Goal: Task Accomplishment & Management: Use online tool/utility

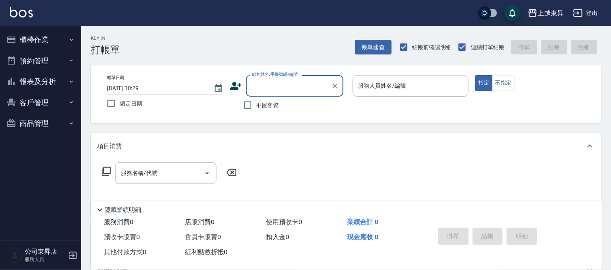
click at [34, 38] on button "櫃檯作業" at bounding box center [40, 39] width 75 height 21
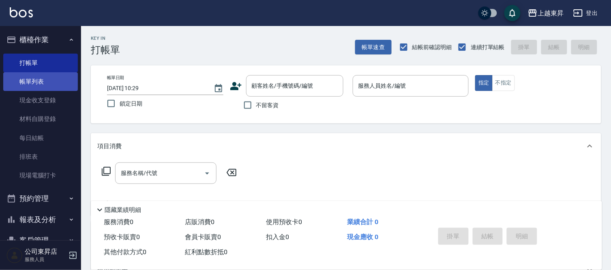
click at [30, 79] on link "帳單列表" at bounding box center [40, 81] width 75 height 19
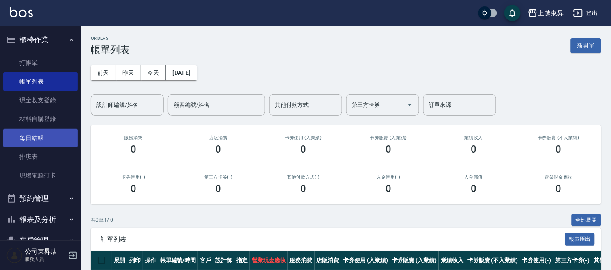
click at [34, 137] on link "每日結帳" at bounding box center [40, 138] width 75 height 19
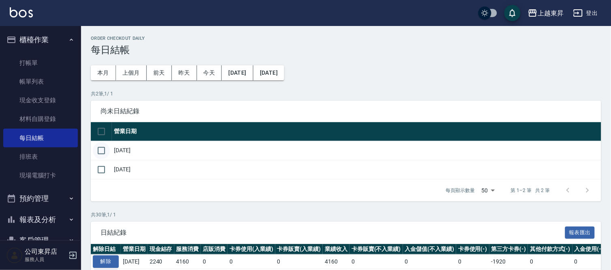
click at [101, 148] on input "checkbox" at bounding box center [101, 150] width 17 height 17
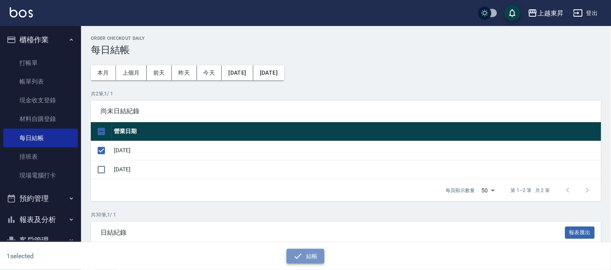
click at [314, 257] on button "結帳" at bounding box center [306, 256] width 38 height 15
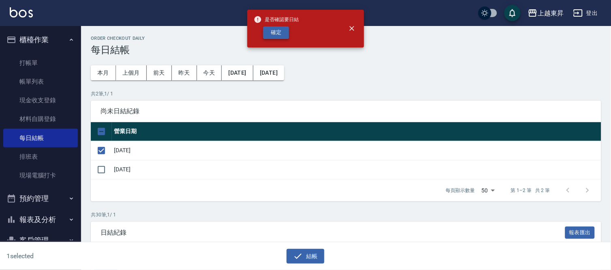
click at [275, 31] on button "確定" at bounding box center [276, 32] width 26 height 13
checkbox input "false"
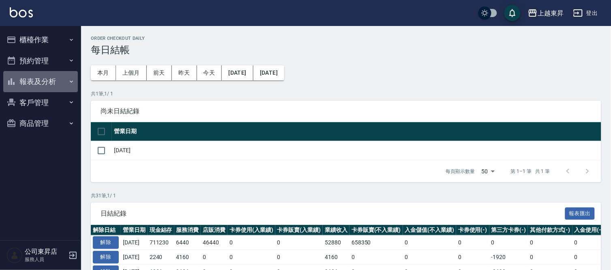
click at [51, 83] on button "報表及分析" at bounding box center [40, 81] width 75 height 21
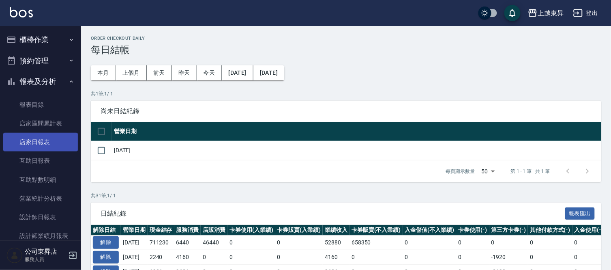
click at [27, 143] on link "店家日報表" at bounding box center [40, 142] width 75 height 19
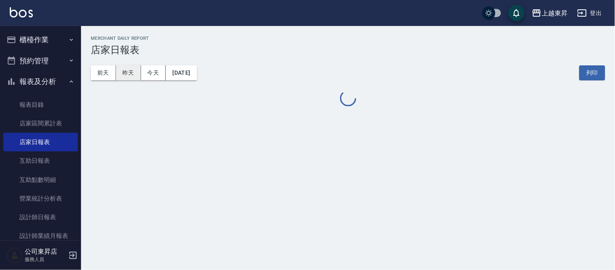
click at [133, 71] on button "昨天" at bounding box center [128, 72] width 25 height 15
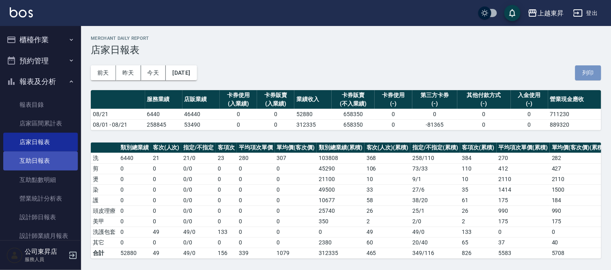
drag, startPoint x: 578, startPoint y: 70, endPoint x: 34, endPoint y: 163, distance: 552.6
click at [578, 70] on button "列印" at bounding box center [588, 72] width 26 height 15
click at [34, 163] on link "互助日報表" at bounding box center [40, 160] width 75 height 19
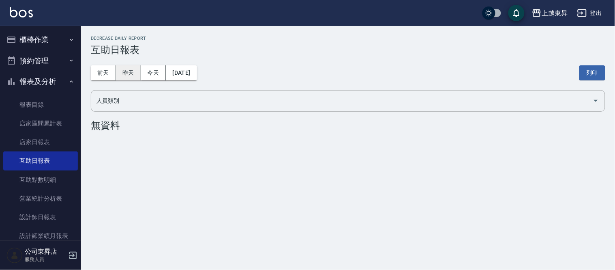
click at [130, 70] on button "昨天" at bounding box center [128, 72] width 25 height 15
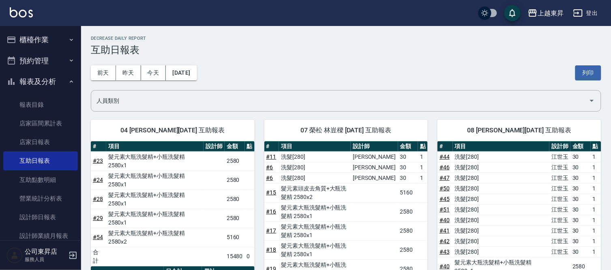
drag, startPoint x: 598, startPoint y: 71, endPoint x: 472, endPoint y: 241, distance: 211.1
click at [598, 71] on button "列印" at bounding box center [588, 72] width 26 height 15
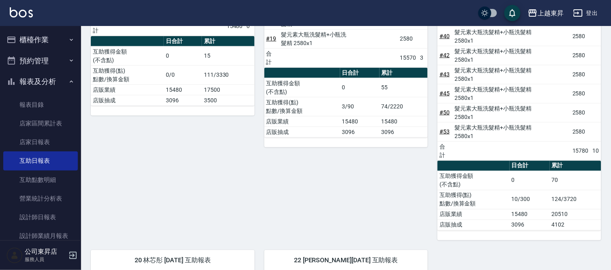
scroll to position [215, 0]
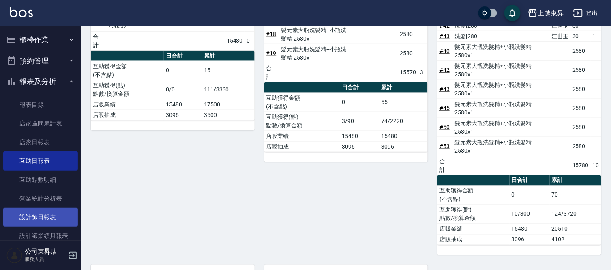
click at [47, 221] on link "設計師日報表" at bounding box center [40, 217] width 75 height 19
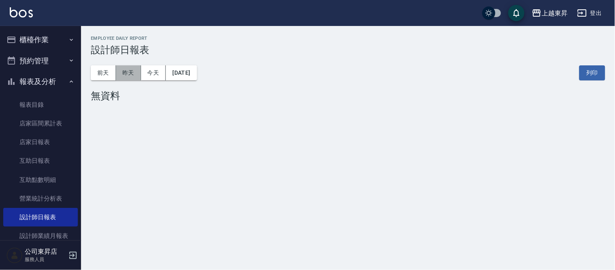
click at [119, 73] on button "昨天" at bounding box center [128, 72] width 25 height 15
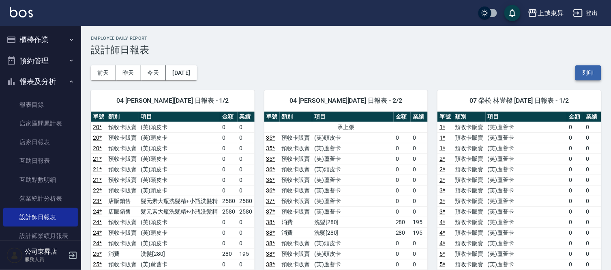
click at [582, 75] on button "列印" at bounding box center [588, 72] width 26 height 15
click at [41, 40] on button "櫃檯作業" at bounding box center [40, 39] width 75 height 21
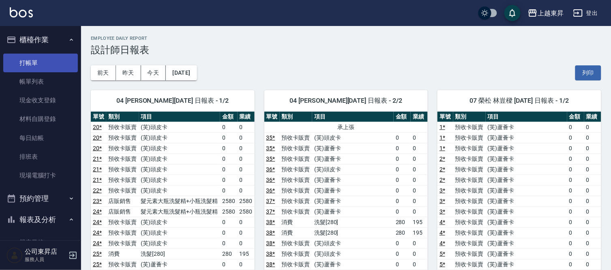
click at [39, 64] on link "打帳單" at bounding box center [40, 63] width 75 height 19
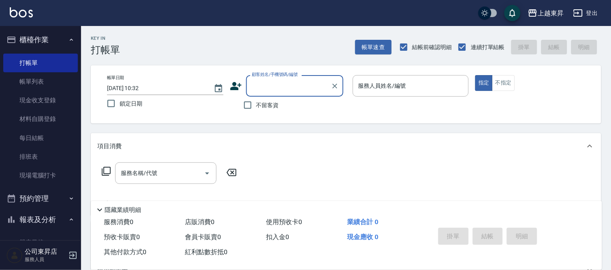
click at [285, 55] on div "Key In 打帳單 帳單速查 結帳前確認明細 連續打單結帳 掛單 結帳 明細" at bounding box center [341, 41] width 520 height 30
click at [246, 103] on input "不留客資" at bounding box center [247, 105] width 17 height 17
checkbox input "true"
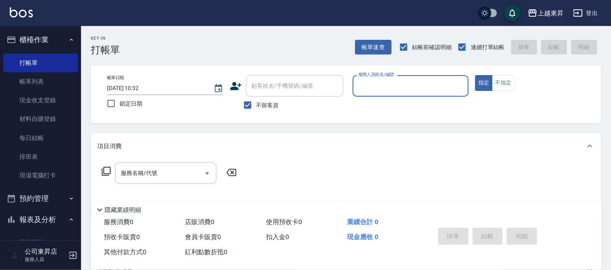
click at [374, 88] on input "服務人員姓名/編號" at bounding box center [410, 86] width 109 height 14
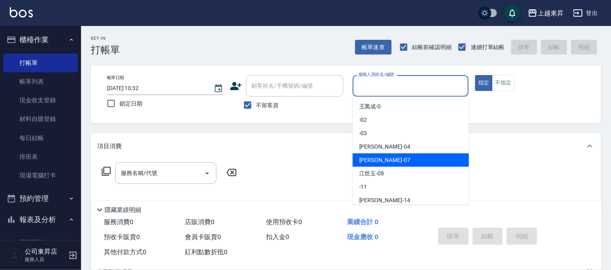
click at [381, 159] on div "[PERSON_NAME] -07" at bounding box center [411, 159] width 116 height 13
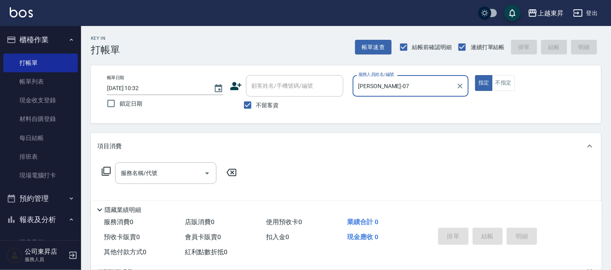
type input "[PERSON_NAME]-07"
click at [506, 84] on button "不指定" at bounding box center [503, 83] width 23 height 16
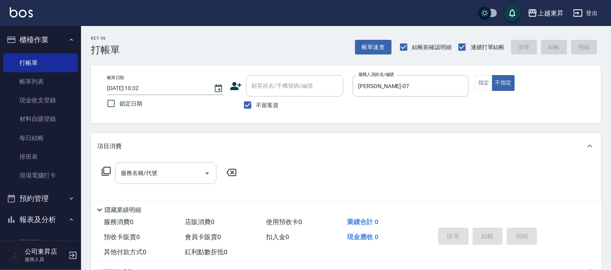
click at [161, 173] on input "服務名稱/代號" at bounding box center [160, 173] width 82 height 14
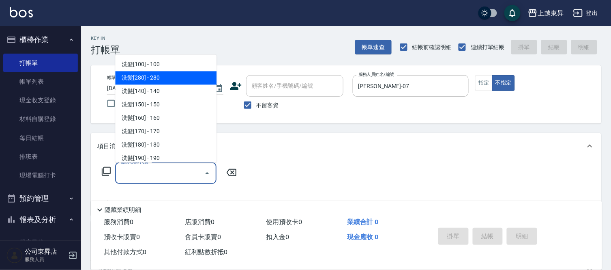
click at [156, 76] on span "洗髮[280] - 280" at bounding box center [165, 77] width 101 height 13
type input "洗髮[280](202)"
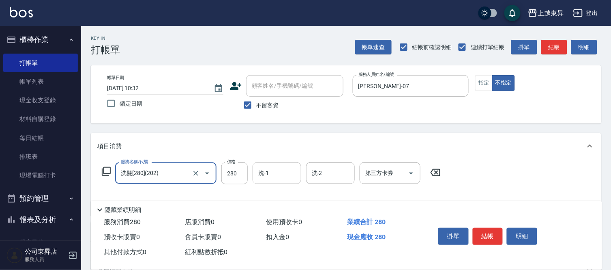
click at [287, 174] on input "洗-1" at bounding box center [276, 173] width 41 height 14
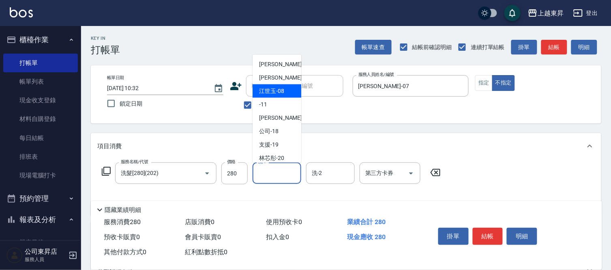
scroll to position [90, 0]
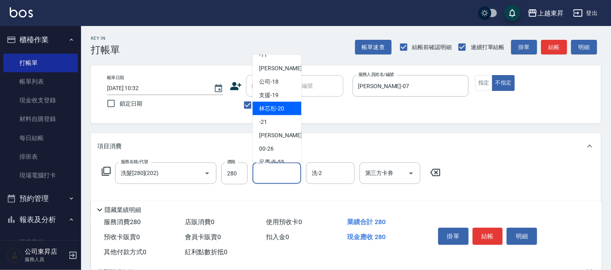
click at [277, 107] on span "林芯彤 -20" at bounding box center [271, 108] width 25 height 9
type input "林芯彤-20"
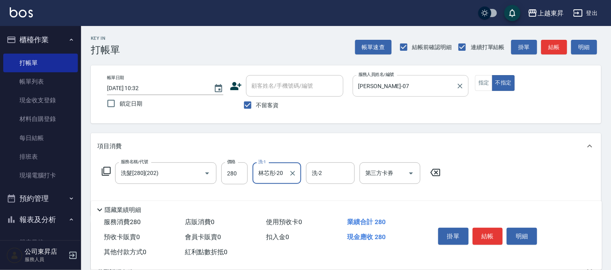
click at [400, 88] on input "[PERSON_NAME]-07" at bounding box center [404, 86] width 97 height 14
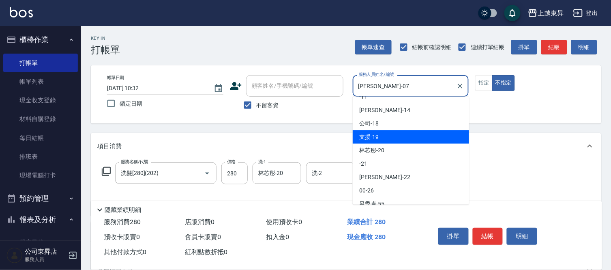
click at [388, 135] on div "支援 -19" at bounding box center [411, 136] width 116 height 13
type input "支援-19"
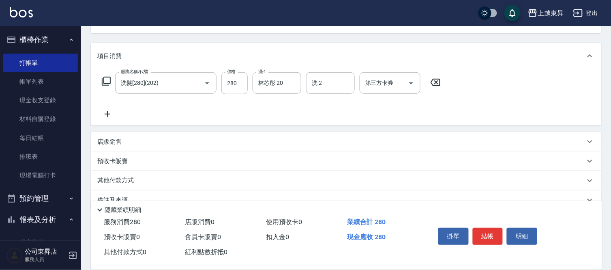
click at [110, 111] on icon at bounding box center [107, 114] width 20 height 10
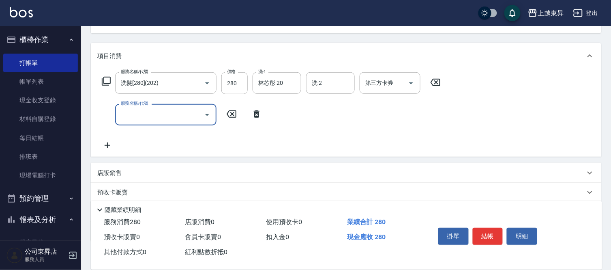
click at [123, 116] on input "服務名稱/代號" at bounding box center [160, 114] width 82 height 14
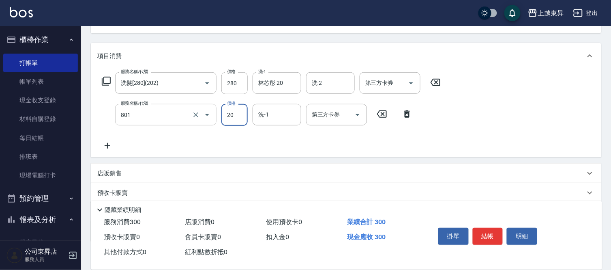
type input "潤絲(801)"
type input "30"
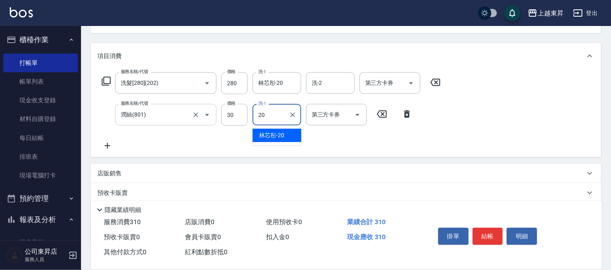
type input "林芯彤-20"
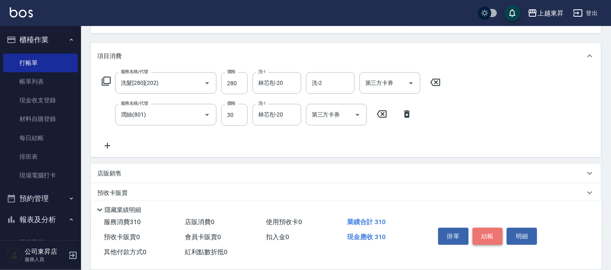
click at [480, 230] on button "結帳" at bounding box center [488, 236] width 30 height 17
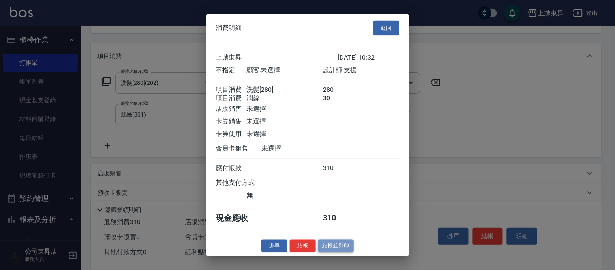
click at [343, 250] on button "結帳並列印" at bounding box center [335, 245] width 35 height 13
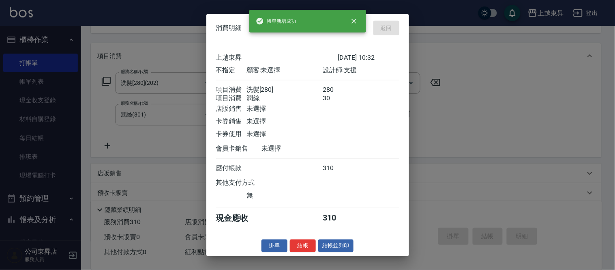
type input "[DATE] 10:56"
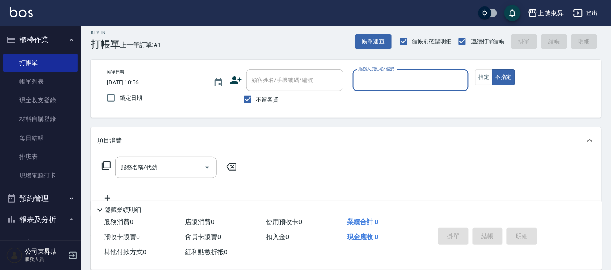
scroll to position [0, 0]
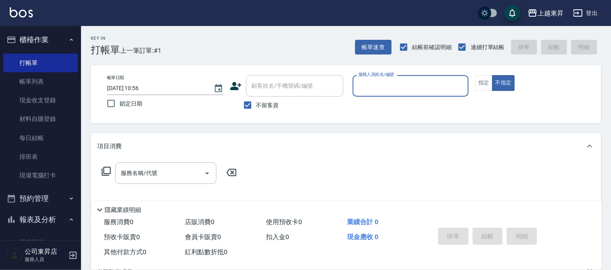
click at [378, 87] on input "服務人員姓名/編號" at bounding box center [410, 86] width 109 height 14
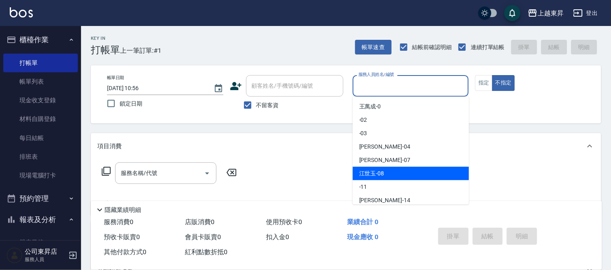
scroll to position [90, 0]
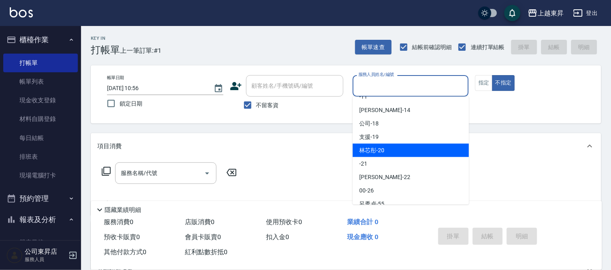
click at [384, 152] on div "林芯彤 -20" at bounding box center [411, 150] width 116 height 13
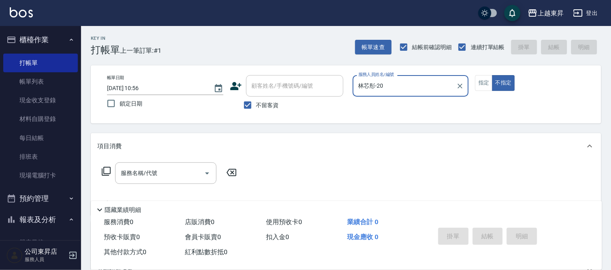
click at [383, 86] on input "林芯彤-20" at bounding box center [404, 86] width 97 height 14
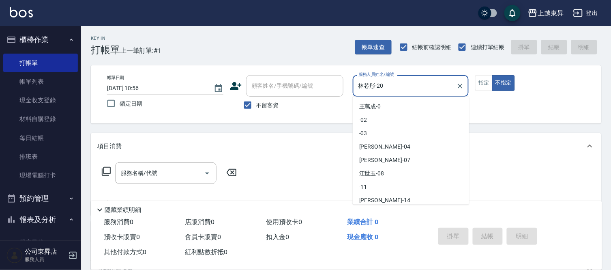
scroll to position [43, 0]
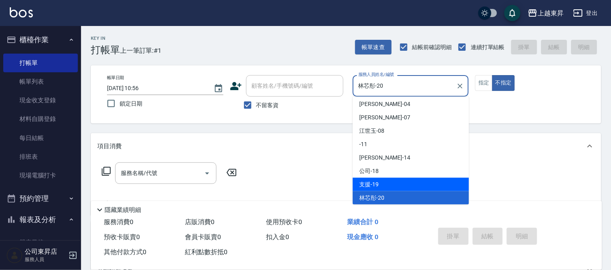
click at [392, 182] on div "支援 -19" at bounding box center [411, 184] width 116 height 13
type input "支援-19"
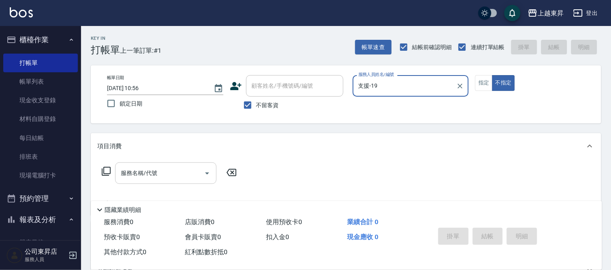
click at [144, 175] on input "服務名稱/代號" at bounding box center [160, 173] width 82 height 14
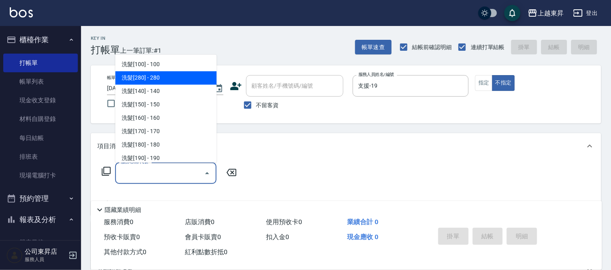
click at [137, 80] on span "洗髮[280] - 280" at bounding box center [165, 77] width 101 height 13
type input "洗髮[280](202)"
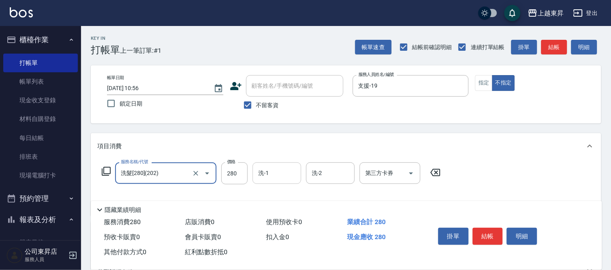
click at [270, 171] on input "洗-1" at bounding box center [276, 173] width 41 height 14
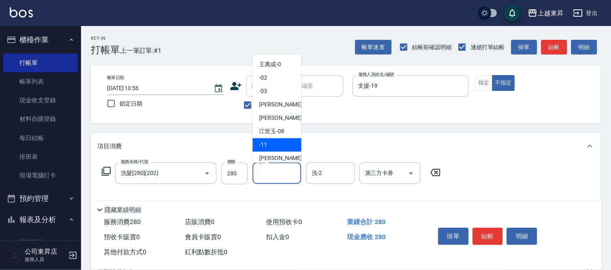
scroll to position [126, 0]
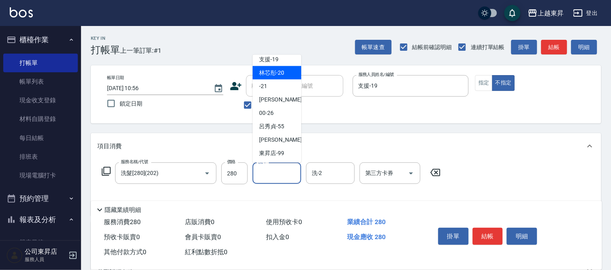
click at [269, 70] on span "林芯彤 -20" at bounding box center [271, 73] width 25 height 9
type input "林芯彤-20"
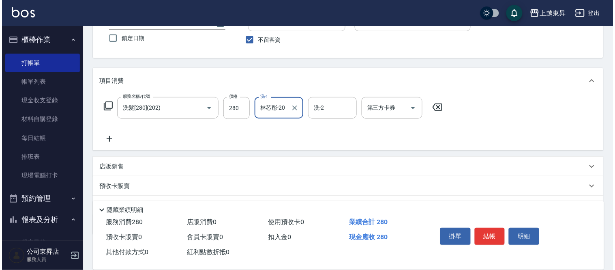
scroll to position [90, 0]
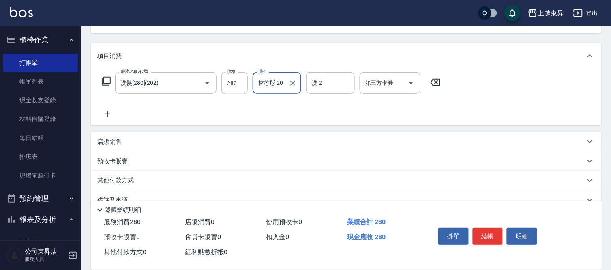
click at [110, 115] on icon at bounding box center [107, 114] width 20 height 10
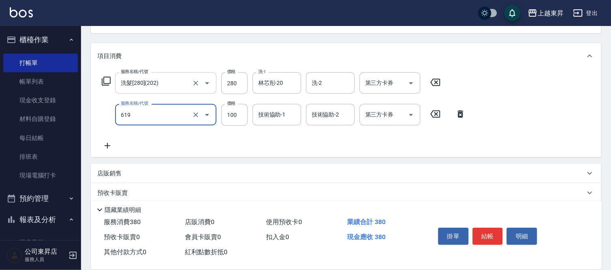
type input "[PERSON_NAME].玻酸.晶膜.水療(619)"
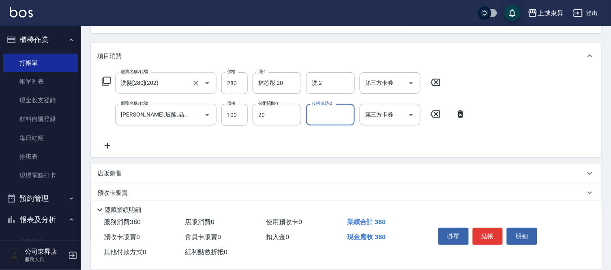
type input "林芯彤-20"
click at [487, 232] on button "結帳" at bounding box center [488, 236] width 30 height 17
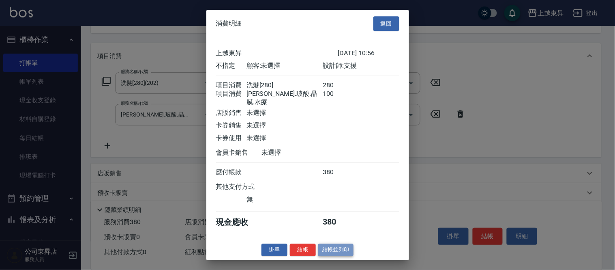
click at [333, 249] on button "結帳並列印" at bounding box center [335, 249] width 35 height 13
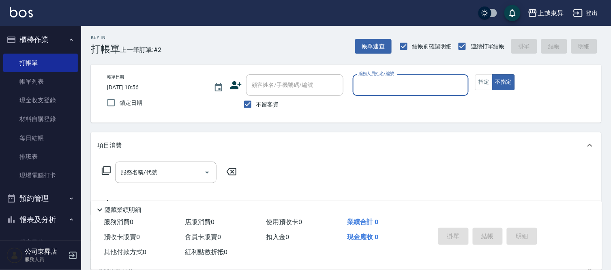
scroll to position [0, 0]
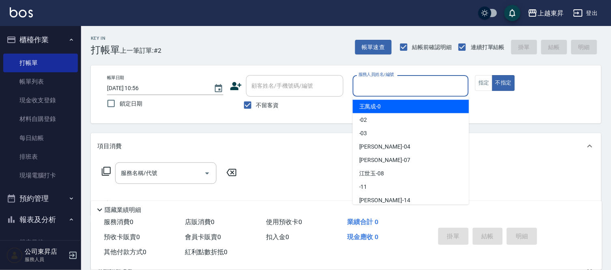
click at [369, 92] on input "服務人員姓名/編號" at bounding box center [410, 86] width 109 height 14
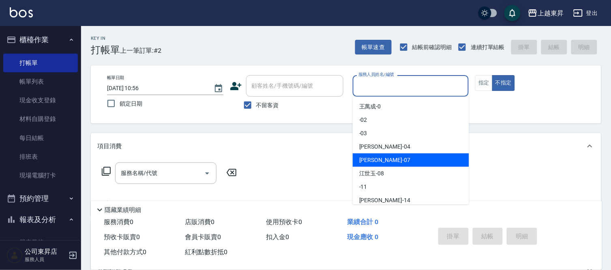
click at [376, 157] on span "[PERSON_NAME] -07" at bounding box center [384, 160] width 51 height 9
type input "[PERSON_NAME]-07"
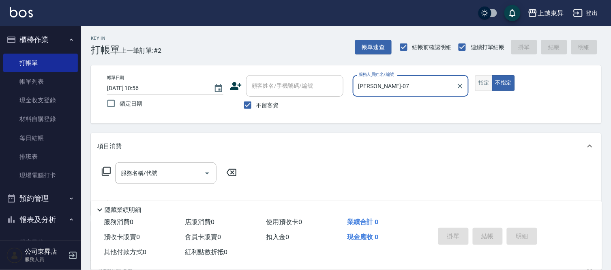
click at [482, 84] on button "指定" at bounding box center [483, 83] width 17 height 16
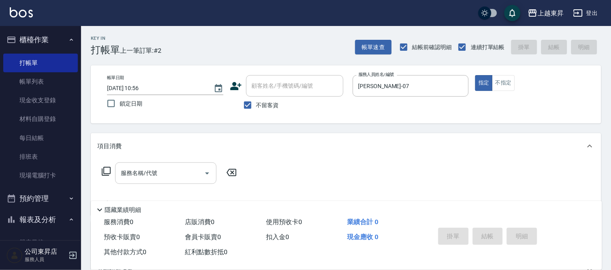
drag, startPoint x: 173, startPoint y: 172, endPoint x: 175, endPoint y: 165, distance: 7.3
click at [172, 172] on input "服務名稱/代號" at bounding box center [160, 173] width 82 height 14
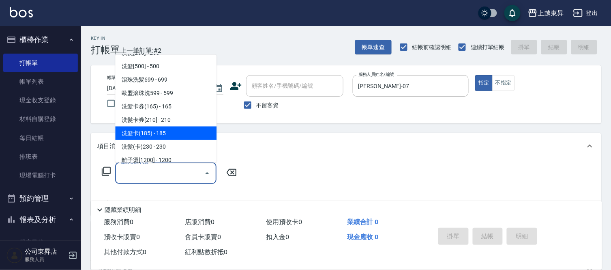
scroll to position [180, 0]
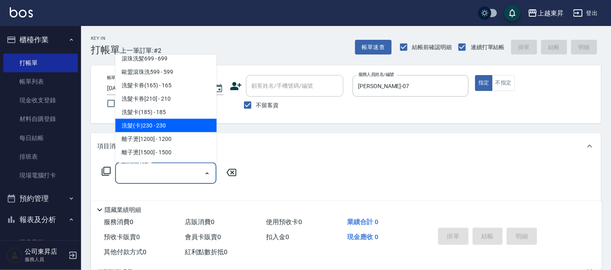
click at [176, 127] on span "洗髮(卡)230 - 230" at bounding box center [165, 125] width 101 height 13
type input "洗髮(卡)230(224)"
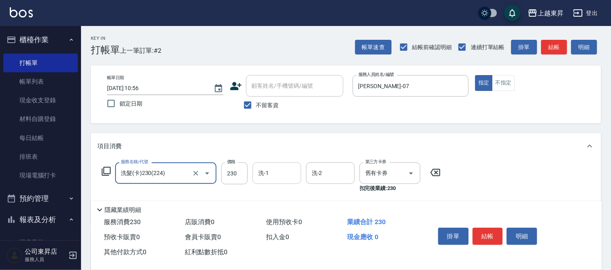
click at [273, 172] on input "洗-1" at bounding box center [276, 173] width 41 height 14
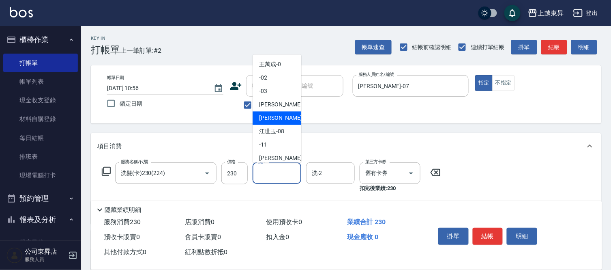
click at [277, 115] on span "[PERSON_NAME] -07" at bounding box center [284, 118] width 51 height 9
type input "[PERSON_NAME]-07"
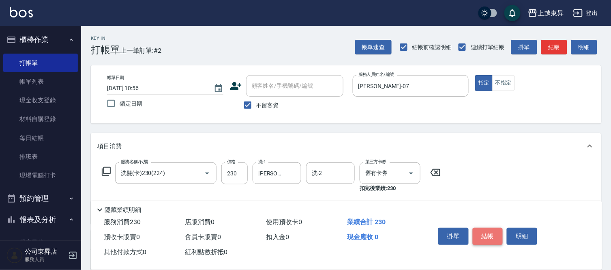
click at [488, 234] on button "結帳" at bounding box center [488, 236] width 30 height 17
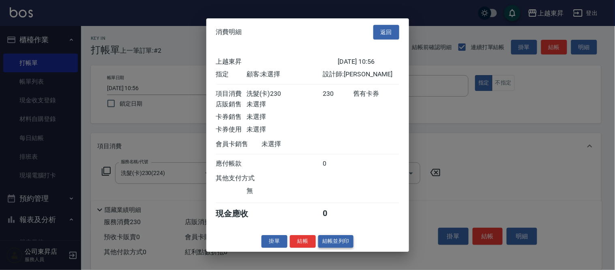
click at [347, 247] on button "結帳並列印" at bounding box center [335, 241] width 35 height 13
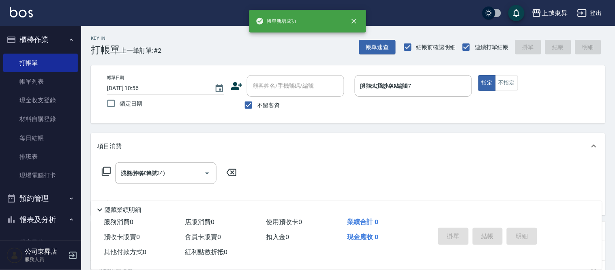
type input "[DATE] 10:57"
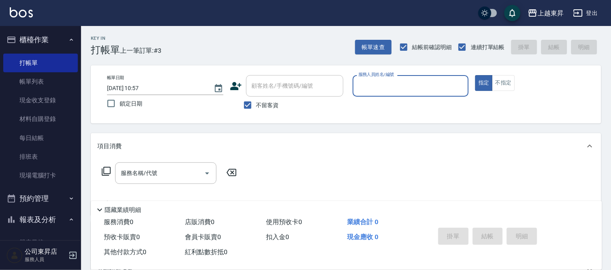
click at [371, 91] on input "服務人員姓名/編號" at bounding box center [410, 86] width 109 height 14
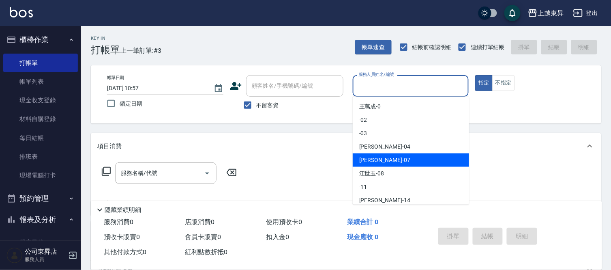
click at [375, 158] on span "[PERSON_NAME] -07" at bounding box center [384, 160] width 51 height 9
type input "[PERSON_NAME]-07"
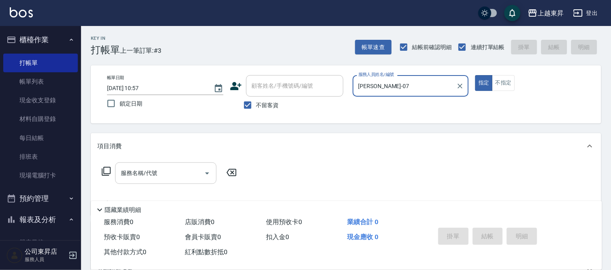
click at [161, 173] on input "服務名稱/代號" at bounding box center [160, 173] width 82 height 14
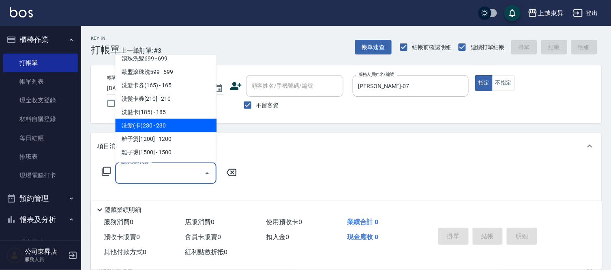
drag, startPoint x: 169, startPoint y: 126, endPoint x: 164, endPoint y: 125, distance: 5.1
click at [169, 126] on span "洗髮(卡)230 - 230" at bounding box center [165, 125] width 101 height 13
type input "洗髮(卡)230(224)"
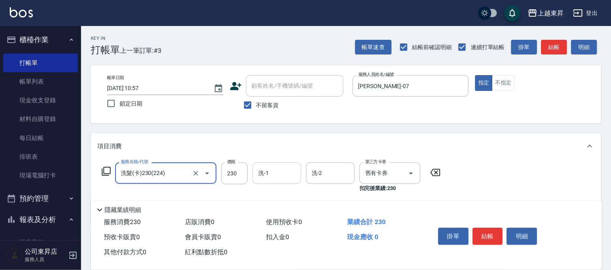
click at [271, 172] on input "洗-1" at bounding box center [276, 173] width 41 height 14
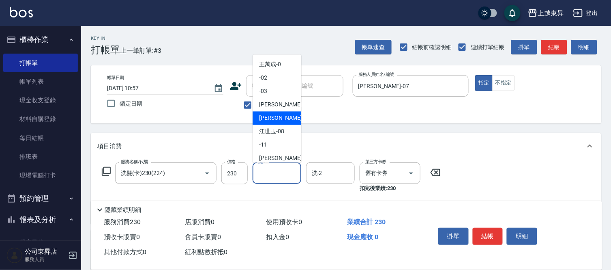
click at [283, 116] on div "[PERSON_NAME] -07" at bounding box center [277, 118] width 49 height 13
type input "[PERSON_NAME]-07"
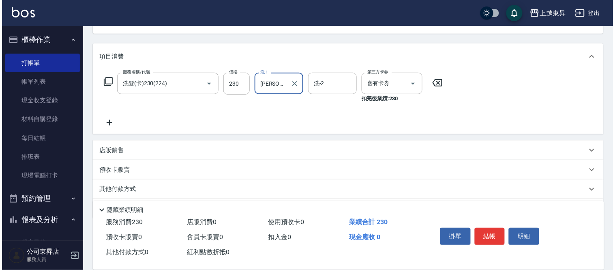
scroll to position [90, 0]
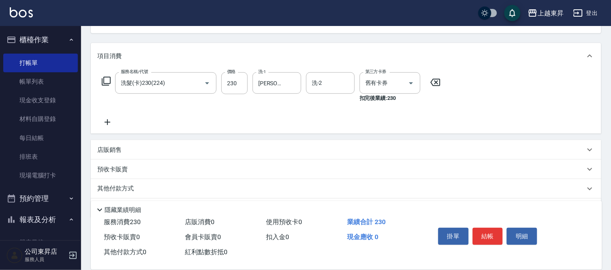
click at [106, 120] on icon at bounding box center [107, 122] width 20 height 10
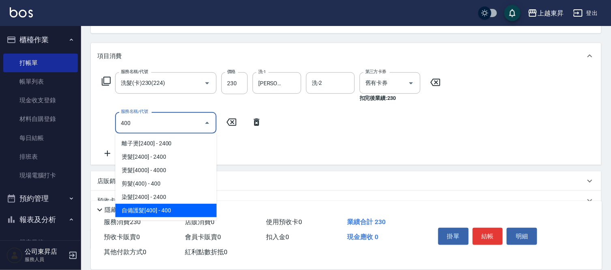
click at [149, 207] on span "自備護髮[400] - 400" at bounding box center [165, 210] width 101 height 13
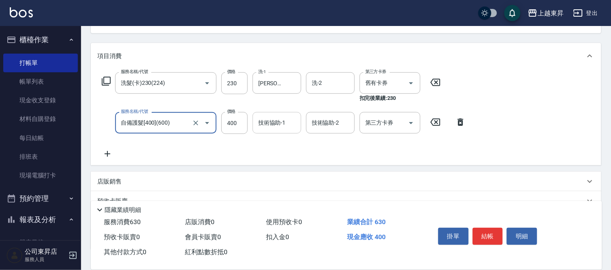
type input "自備護髮[400](600)"
click at [273, 115] on div "技術協助-1 技術協助-1" at bounding box center [277, 122] width 49 height 21
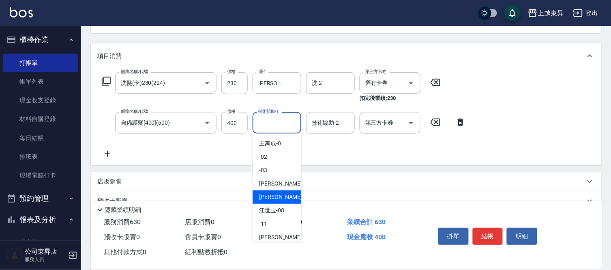
click at [261, 193] on span "[PERSON_NAME] -07" at bounding box center [284, 197] width 51 height 9
type input "[PERSON_NAME]-07"
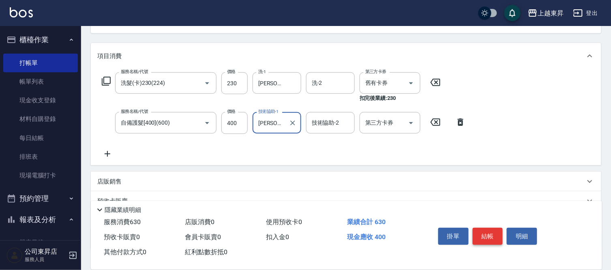
click at [486, 231] on button "結帳" at bounding box center [488, 236] width 30 height 17
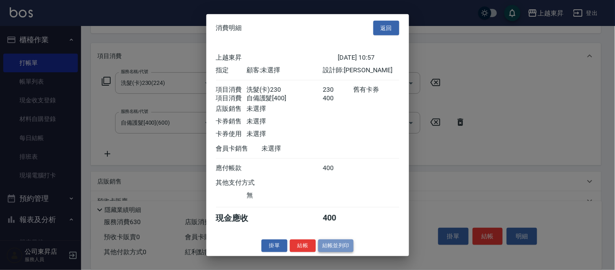
click at [343, 248] on button "結帳並列印" at bounding box center [335, 245] width 35 height 13
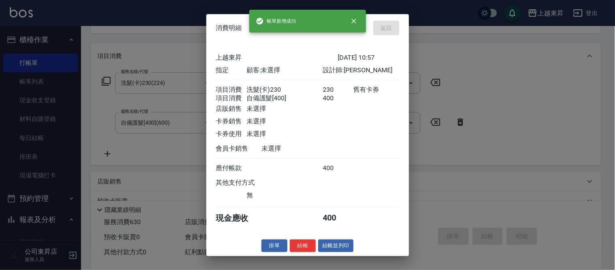
type input "[DATE] 10:58"
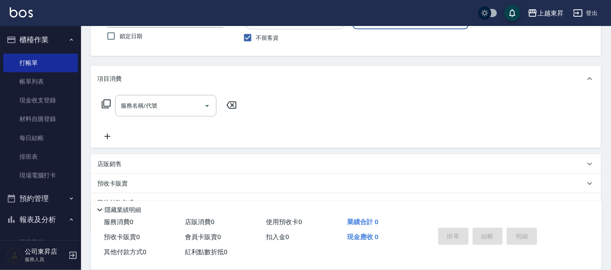
scroll to position [34, 0]
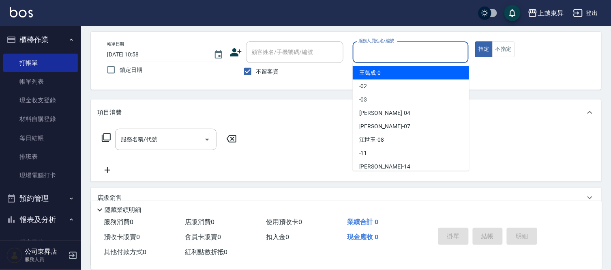
click at [375, 56] on input "服務人員姓名/編號" at bounding box center [410, 52] width 109 height 14
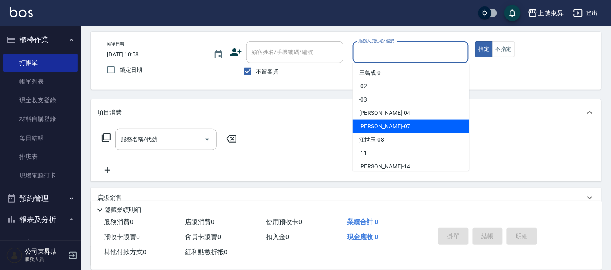
click at [378, 122] on span "[PERSON_NAME] -07" at bounding box center [384, 126] width 51 height 9
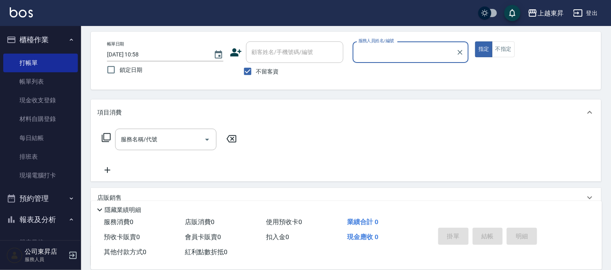
type input "[PERSON_NAME]-07"
click at [135, 139] on div "服務名稱/代號 服務名稱/代號" at bounding box center [165, 139] width 101 height 21
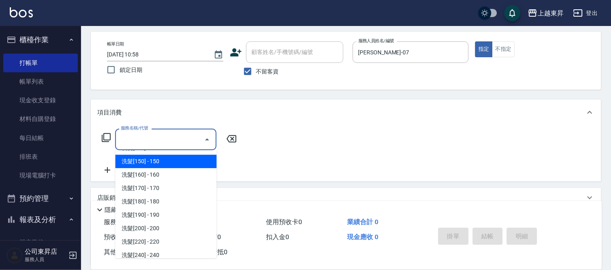
scroll to position [90, 0]
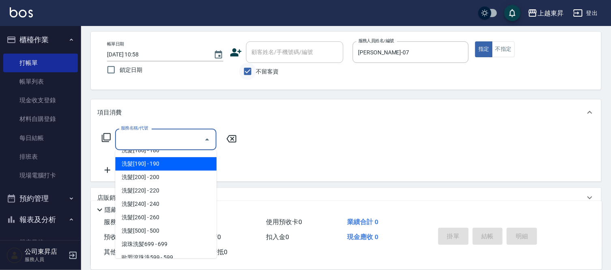
click at [250, 71] on input "不留客資" at bounding box center [247, 71] width 17 height 17
checkbox input "false"
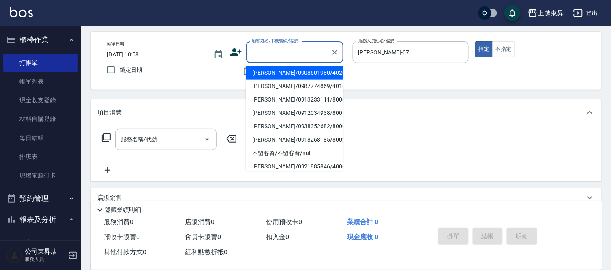
click at [263, 53] on div "顧客姓名/手機號碼/編號 顧客姓名/手機號碼/編號" at bounding box center [294, 51] width 97 height 21
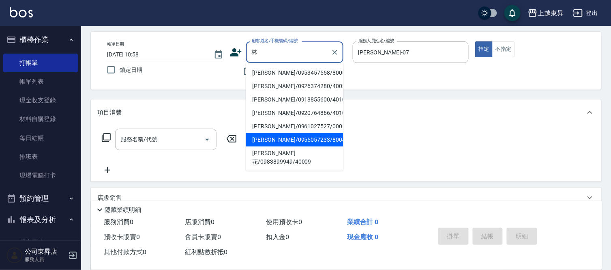
click at [267, 140] on li "[PERSON_NAME]/0955057233/80042" at bounding box center [294, 139] width 97 height 13
type input "[PERSON_NAME]/0955057233/80042"
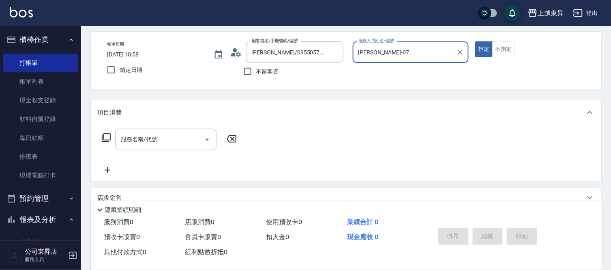
type input "[PERSON_NAME]-08"
click at [171, 140] on input "服務名稱/代號" at bounding box center [160, 139] width 82 height 14
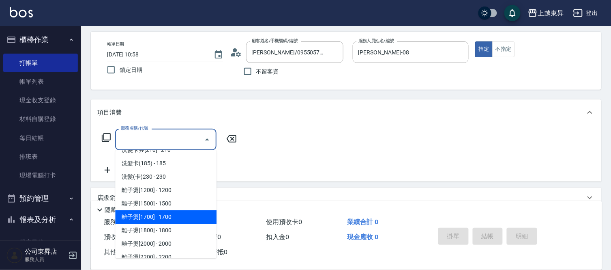
scroll to position [225, 0]
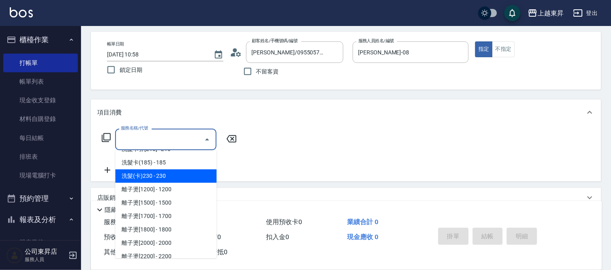
click at [164, 175] on span "洗髮(卡)230 - 230" at bounding box center [165, 175] width 101 height 13
type input "洗髮(卡)230(224)"
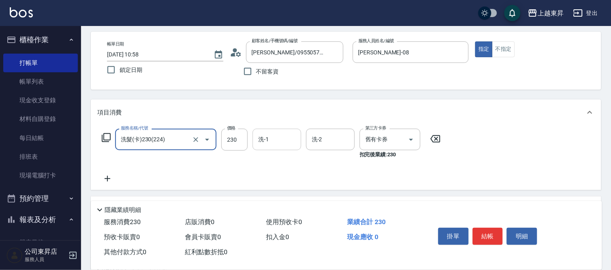
click at [268, 136] on div "洗-1 洗-1" at bounding box center [277, 139] width 49 height 21
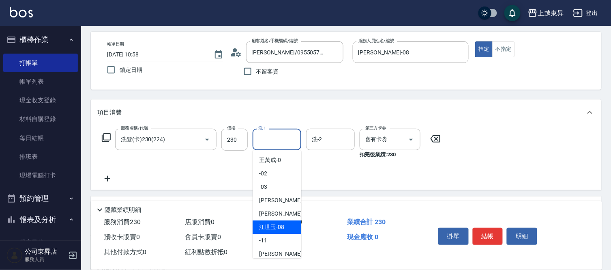
click at [273, 223] on span "[PERSON_NAME]-08" at bounding box center [271, 227] width 25 height 9
type input "[PERSON_NAME]-08"
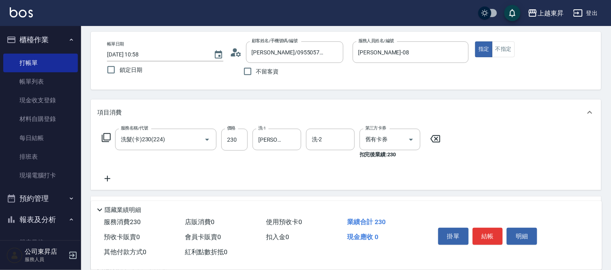
click at [110, 176] on icon at bounding box center [107, 179] width 20 height 10
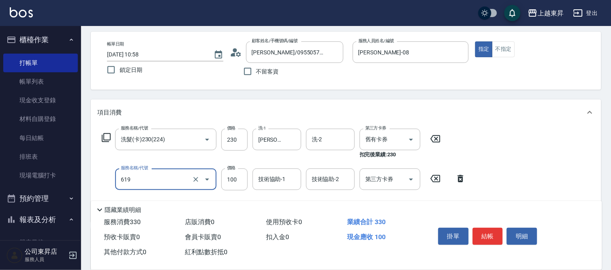
type input "[PERSON_NAME].玻酸.晶膜.水療(619)"
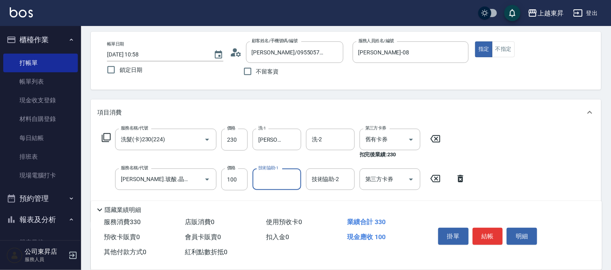
click at [274, 184] on input "技術協助-1" at bounding box center [276, 179] width 41 height 14
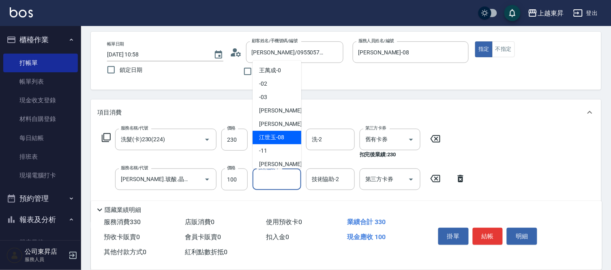
click at [276, 138] on span "[PERSON_NAME]-08" at bounding box center [271, 137] width 25 height 9
type input "[PERSON_NAME]-08"
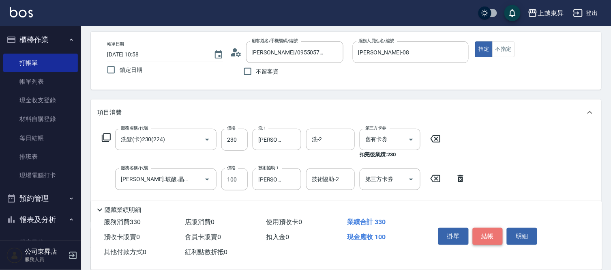
click at [494, 232] on button "結帳" at bounding box center [488, 236] width 30 height 17
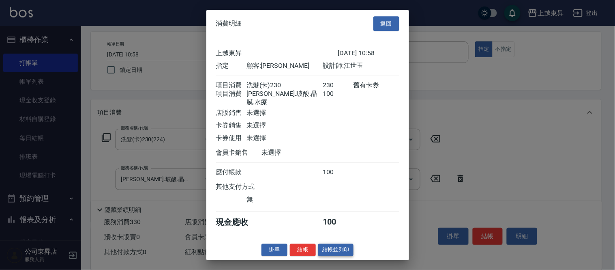
click at [345, 247] on button "結帳並列印" at bounding box center [335, 249] width 35 height 13
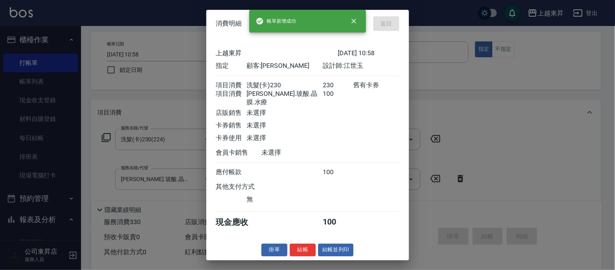
type input "[DATE] 10:59"
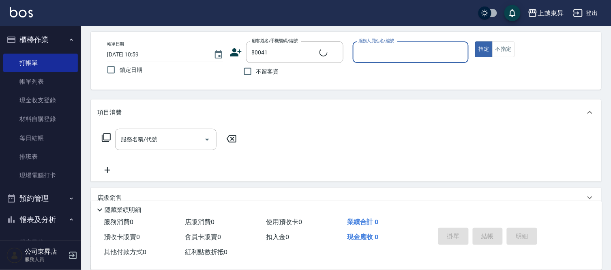
type input "[PERSON_NAME]/0983319314/80041"
type input "[PERSON_NAME]-08"
click at [181, 135] on input "服務名稱/代號" at bounding box center [160, 139] width 82 height 14
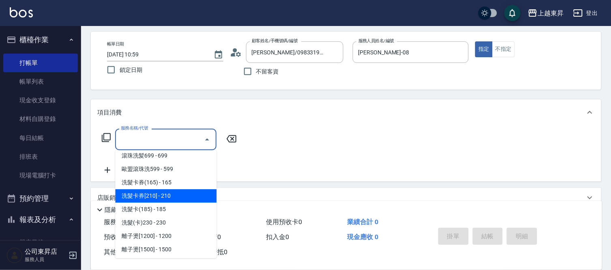
scroll to position [180, 0]
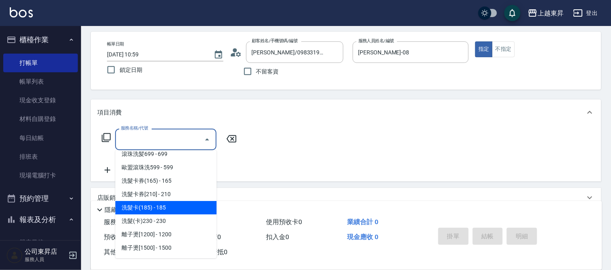
click at [171, 204] on span "洗髮卡(185) - 185" at bounding box center [165, 207] width 101 height 13
type input "洗髮卡(185)(223)"
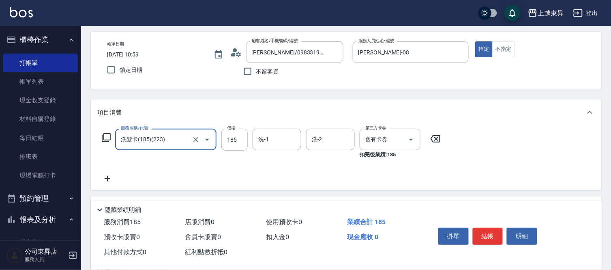
click at [268, 140] on div "洗-1 洗-1" at bounding box center [277, 139] width 49 height 21
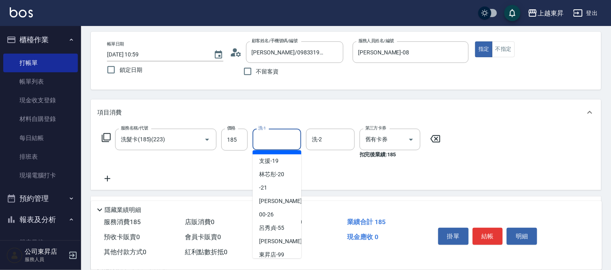
scroll to position [126, 0]
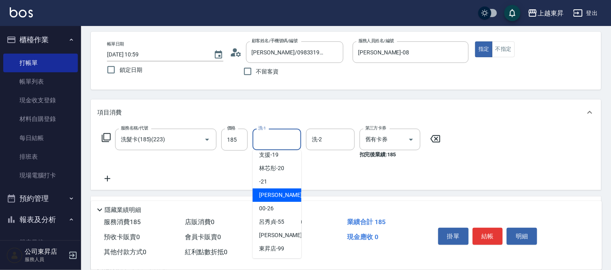
click at [277, 194] on span "[PERSON_NAME]-22" at bounding box center [284, 195] width 51 height 9
type input "[PERSON_NAME]-22"
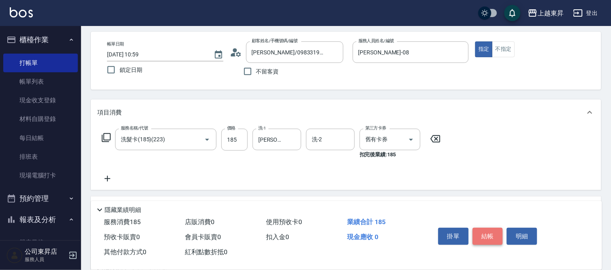
click at [489, 230] on button "結帳" at bounding box center [488, 236] width 30 height 17
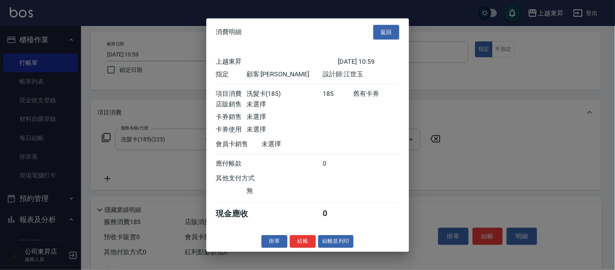
click at [327, 247] on button "結帳並列印" at bounding box center [335, 241] width 35 height 13
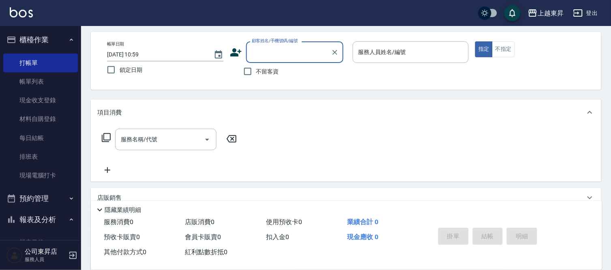
drag, startPoint x: 249, startPoint y: 70, endPoint x: 264, endPoint y: 70, distance: 14.6
click at [250, 69] on input "不留客資" at bounding box center [247, 71] width 17 height 17
checkbox input "true"
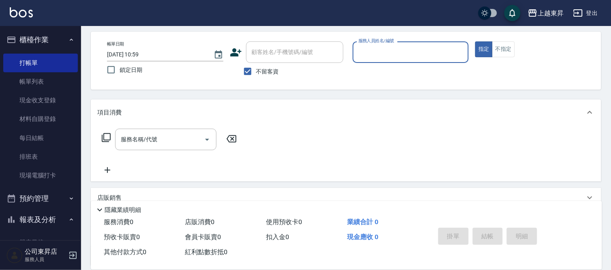
click at [371, 52] on input "服務人員姓名/編號" at bounding box center [410, 52] width 109 height 14
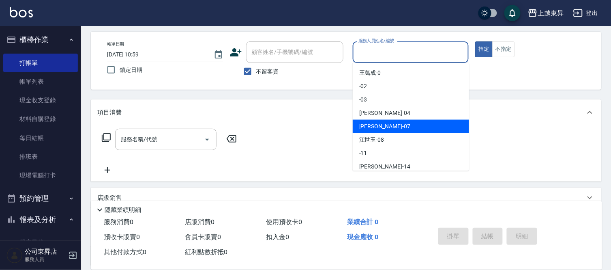
click at [372, 124] on span "[PERSON_NAME] -07" at bounding box center [384, 126] width 51 height 9
type input "[PERSON_NAME]-07"
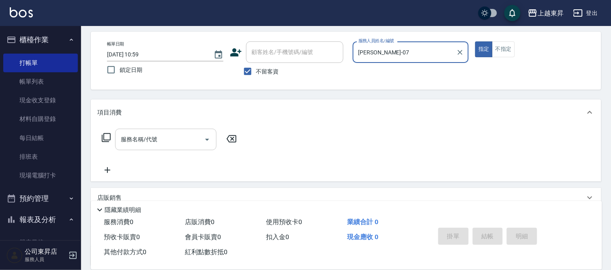
click at [148, 145] on input "服務名稱/代號" at bounding box center [160, 139] width 82 height 14
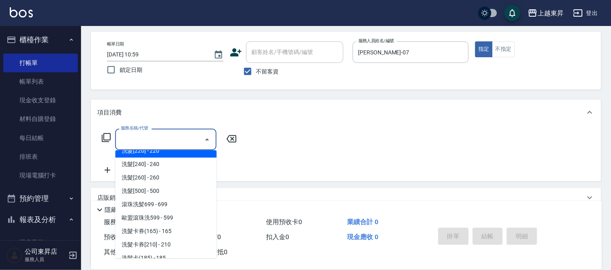
scroll to position [180, 0]
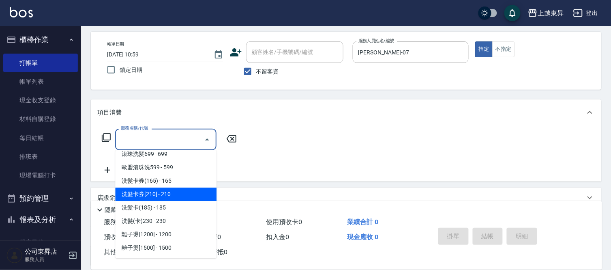
click at [166, 191] on span "洗髮卡券[210] - 210" at bounding box center [165, 193] width 101 height 13
type input "洗髮卡券[210](222)"
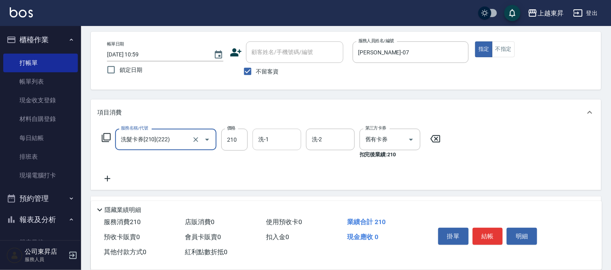
click at [277, 139] on input "洗-1" at bounding box center [276, 139] width 41 height 14
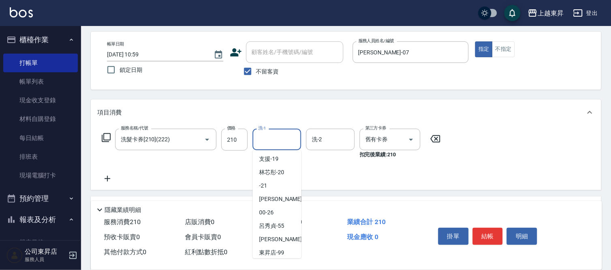
scroll to position [126, 0]
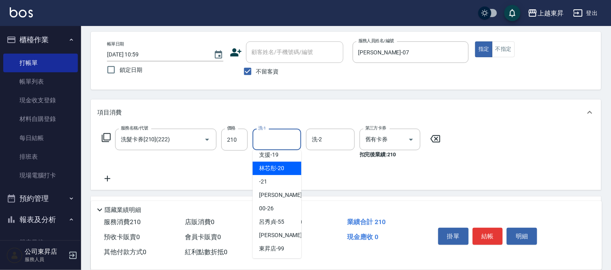
click at [275, 167] on span "林芯彤 -20" at bounding box center [271, 168] width 25 height 9
type input "林芯彤-20"
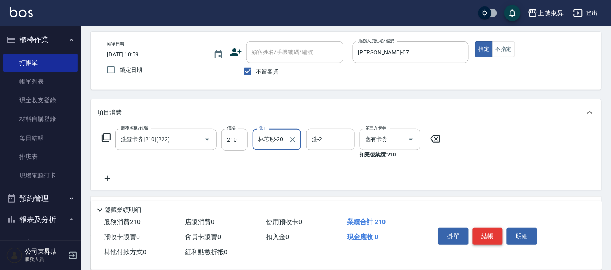
click at [484, 230] on button "結帳" at bounding box center [488, 236] width 30 height 17
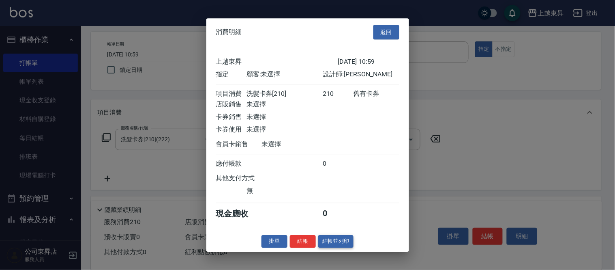
click at [341, 240] on button "結帳並列印" at bounding box center [335, 241] width 35 height 13
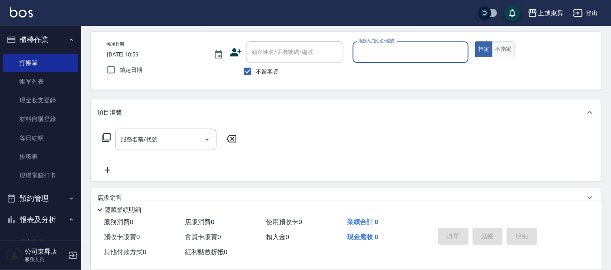
click at [511, 50] on button "不指定" at bounding box center [503, 49] width 23 height 16
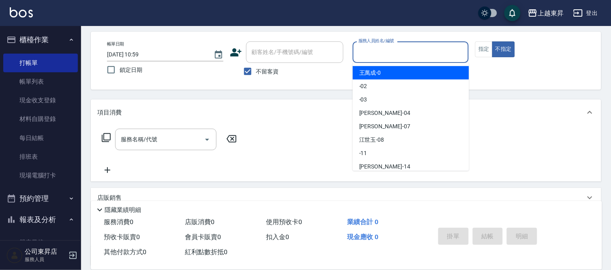
click at [378, 50] on input "服務人員姓名/編號" at bounding box center [410, 52] width 109 height 14
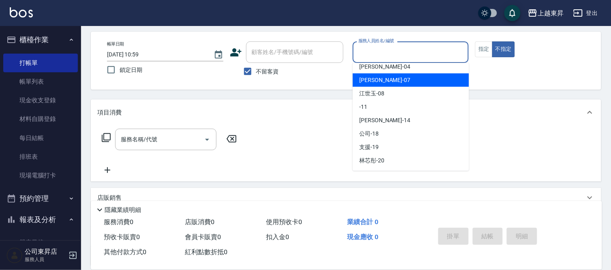
scroll to position [90, 0]
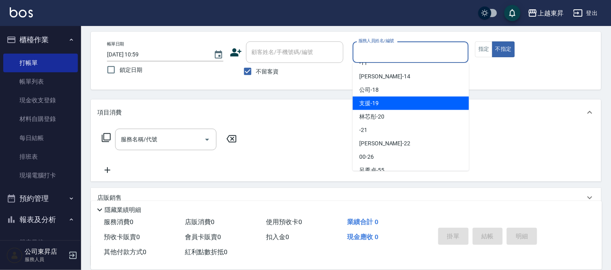
click at [382, 103] on div "支援 -19" at bounding box center [411, 103] width 116 height 13
type input "支援-19"
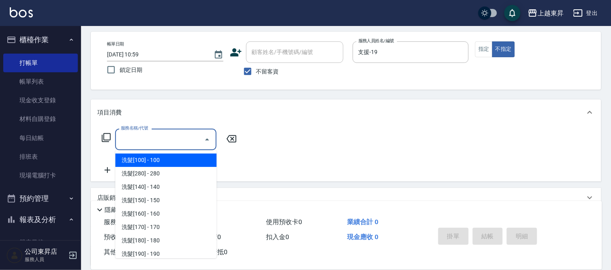
click at [169, 140] on input "服務名稱/代號" at bounding box center [160, 139] width 82 height 14
click at [157, 156] on span "洗髮[100] - 100" at bounding box center [165, 159] width 101 height 13
type input "洗髮[100](201)"
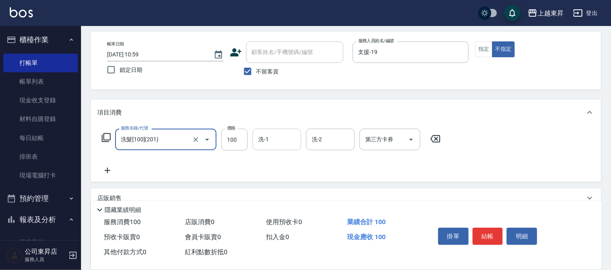
click at [278, 137] on input "洗-1" at bounding box center [276, 139] width 41 height 14
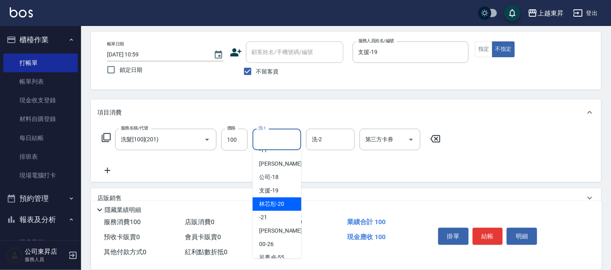
click at [277, 202] on span "林芯彤 -20" at bounding box center [271, 204] width 25 height 9
type input "林芯彤-20"
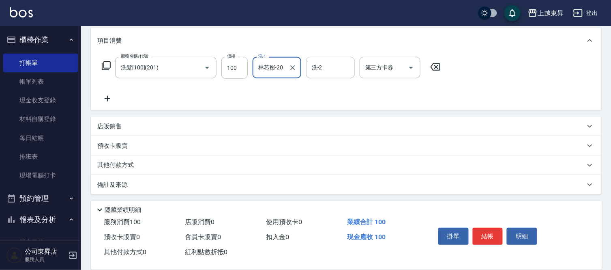
scroll to position [107, 0]
click at [107, 95] on icon at bounding box center [107, 97] width 20 height 10
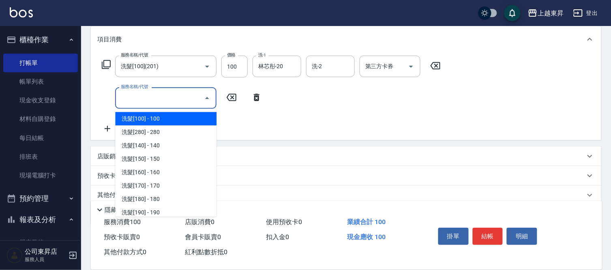
click at [127, 99] on input "服務名稱/代號" at bounding box center [160, 98] width 82 height 14
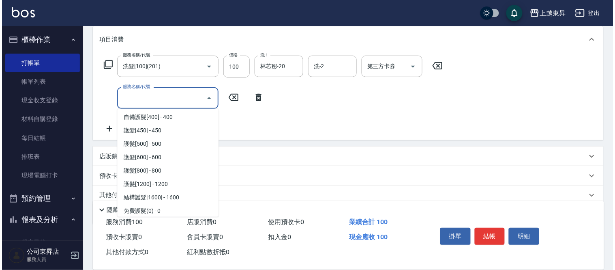
scroll to position [946, 0]
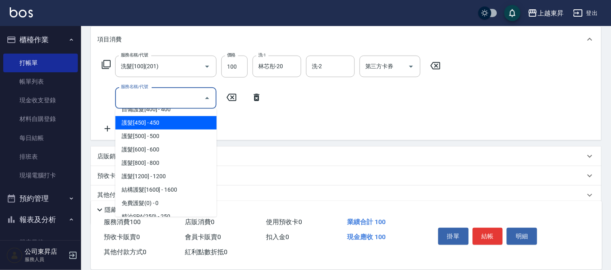
click at [159, 119] on span "護髮[450] - 450" at bounding box center [165, 122] width 101 height 13
type input "護髮[450](601)"
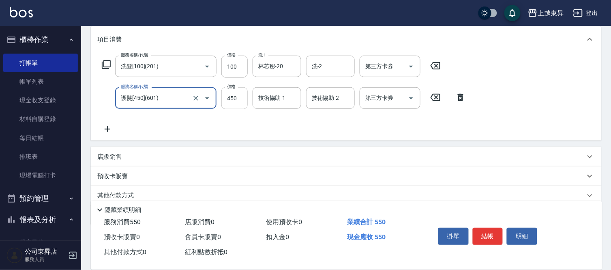
click at [228, 101] on input "450" at bounding box center [234, 98] width 26 height 22
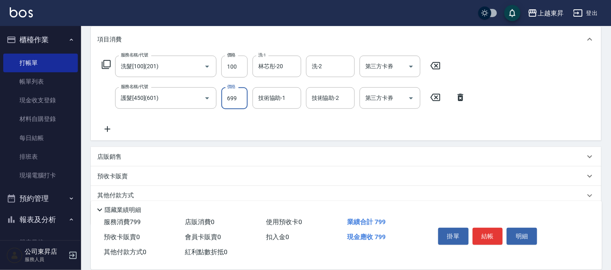
type input "699"
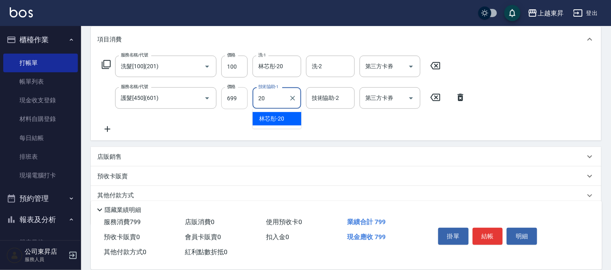
type input "林芯彤-20"
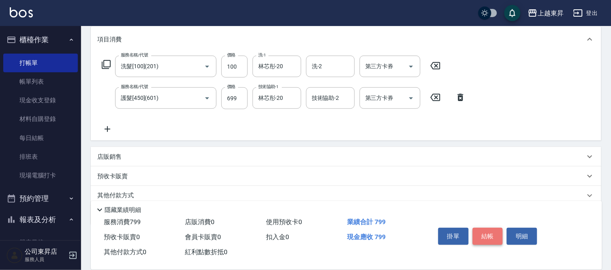
click at [484, 236] on button "結帳" at bounding box center [488, 236] width 30 height 17
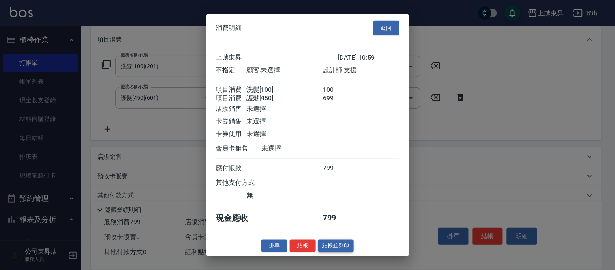
click at [337, 251] on button "結帳並列印" at bounding box center [335, 245] width 35 height 13
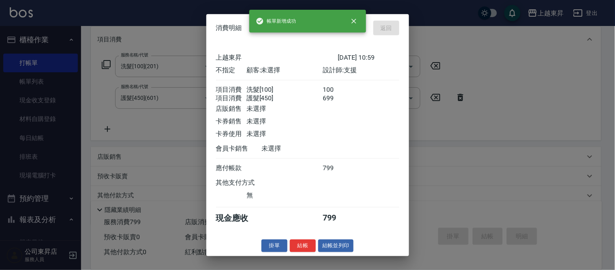
type input "[DATE] 11:10"
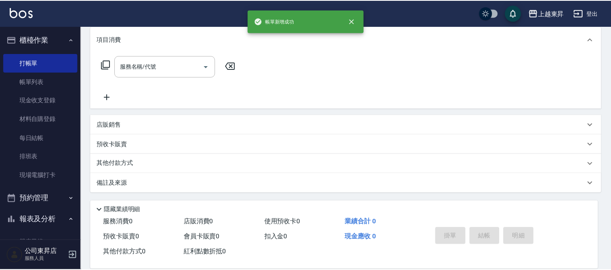
scroll to position [0, 0]
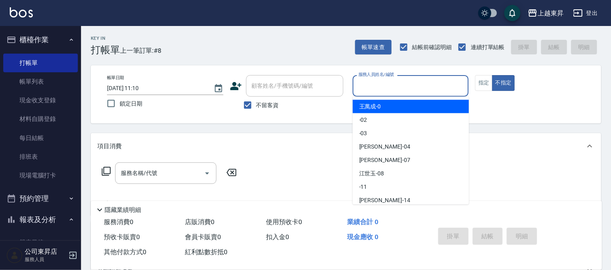
click at [376, 87] on input "服務人員姓名/編號" at bounding box center [410, 86] width 109 height 14
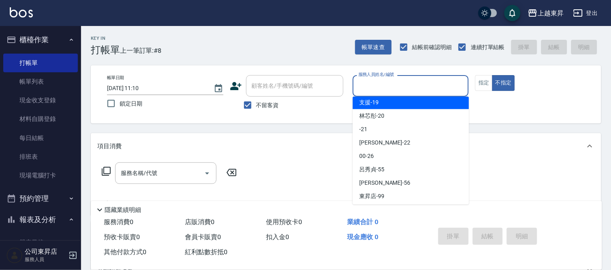
scroll to position [126, 0]
click at [378, 102] on span "支援 -19" at bounding box center [368, 101] width 19 height 9
type input "支援-19"
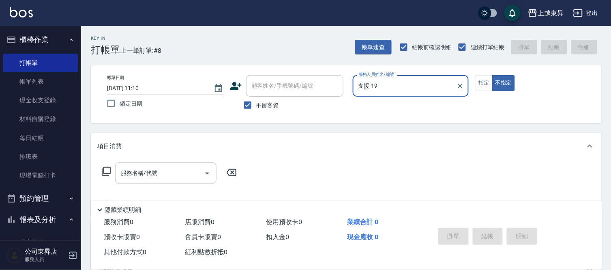
click at [144, 172] on div "服務名稱/代號 服務名稱/代號" at bounding box center [165, 172] width 101 height 21
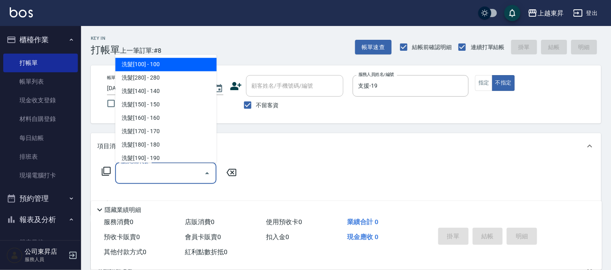
click at [138, 65] on span "洗髮[100] - 100" at bounding box center [165, 64] width 101 height 13
type input "洗髮[100](201)"
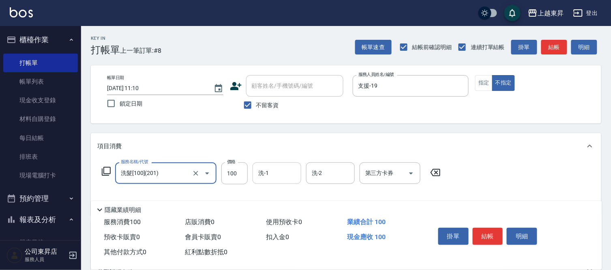
click at [287, 175] on input "洗-1" at bounding box center [276, 173] width 41 height 14
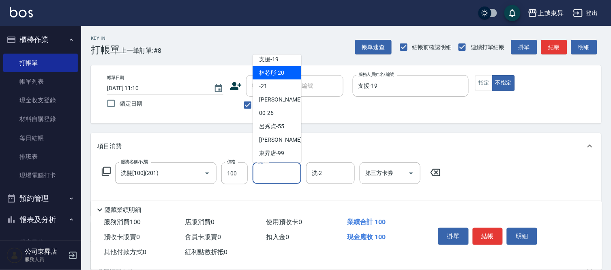
click at [273, 73] on span "林芯彤 -20" at bounding box center [271, 73] width 25 height 9
type input "林芯彤-20"
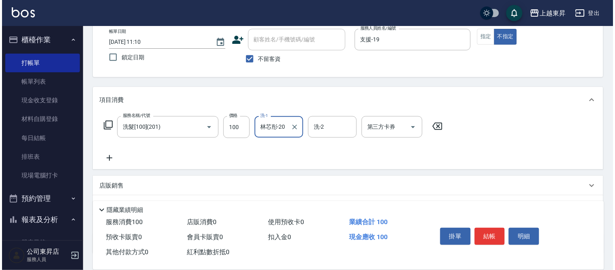
scroll to position [90, 0]
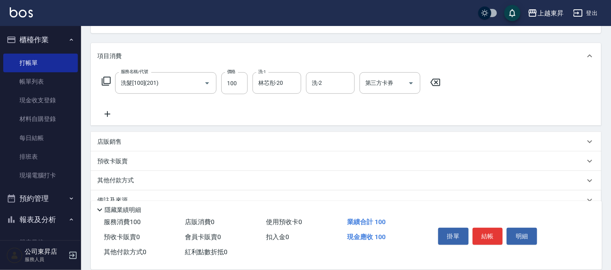
click at [103, 114] on icon at bounding box center [107, 114] width 20 height 10
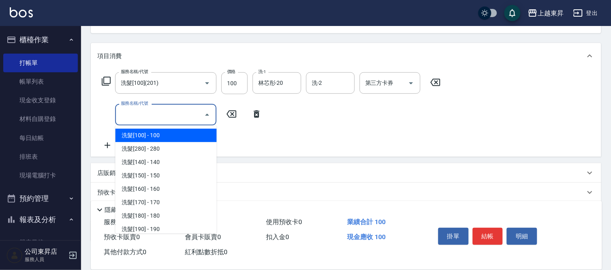
click at [128, 116] on input "服務名稱/代號" at bounding box center [160, 114] width 82 height 14
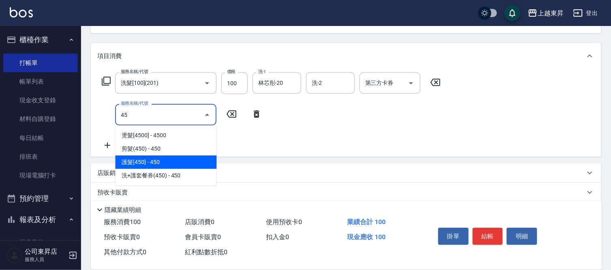
drag, startPoint x: 148, startPoint y: 159, endPoint x: 159, endPoint y: 147, distance: 16.6
click at [148, 159] on span "護髮[450] - 450" at bounding box center [165, 161] width 101 height 13
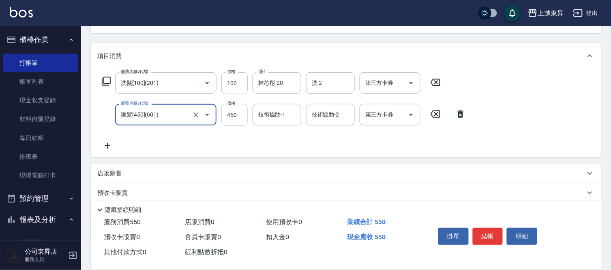
type input "護髮[450](601)"
click at [232, 112] on input "450" at bounding box center [234, 115] width 26 height 22
type input "799"
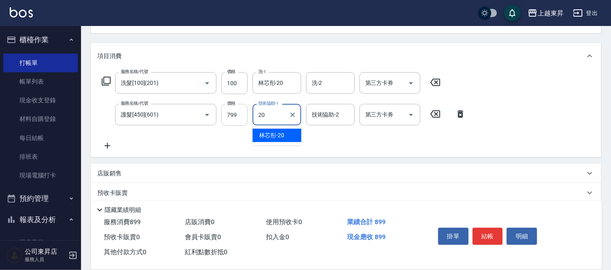
type input "林芯彤-20"
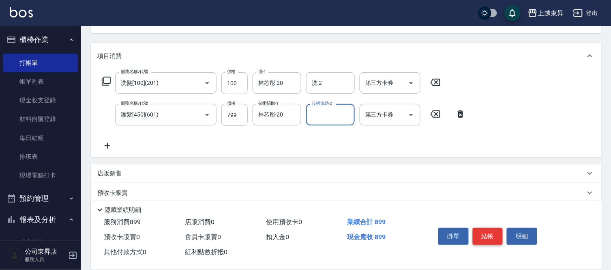
click at [489, 236] on button "結帳" at bounding box center [488, 236] width 30 height 17
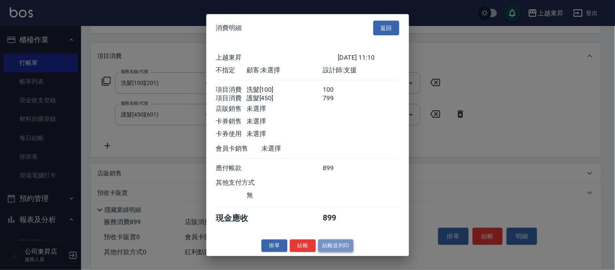
click at [335, 251] on button "結帳並列印" at bounding box center [335, 245] width 35 height 13
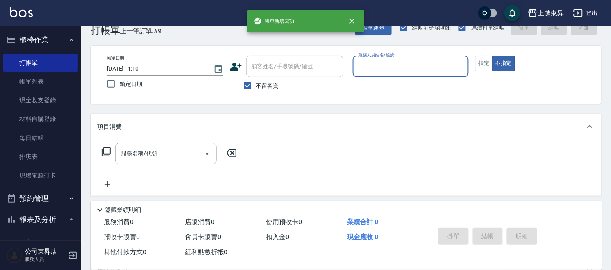
scroll to position [0, 0]
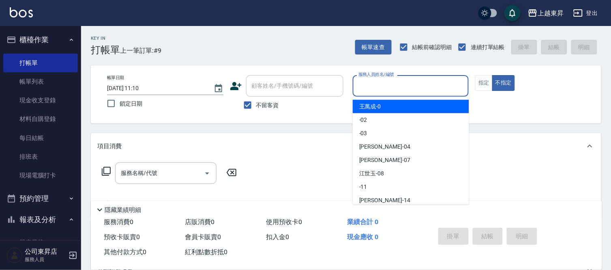
click at [396, 84] on input "服務人員姓名/編號" at bounding box center [410, 86] width 109 height 14
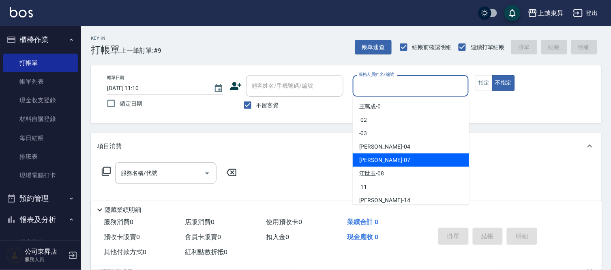
scroll to position [90, 0]
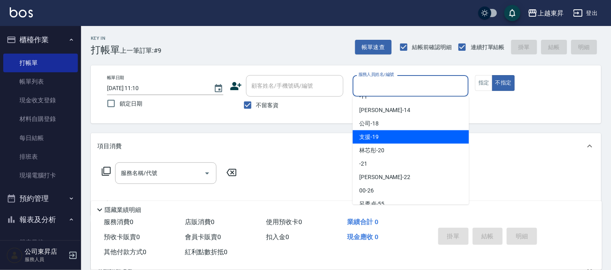
click at [386, 134] on div "支援 -19" at bounding box center [411, 136] width 116 height 13
type input "支援-19"
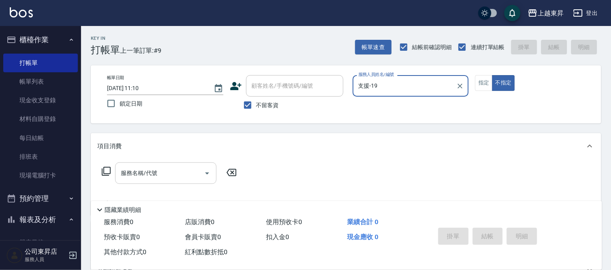
click at [156, 181] on div "服務名稱/代號" at bounding box center [165, 172] width 101 height 21
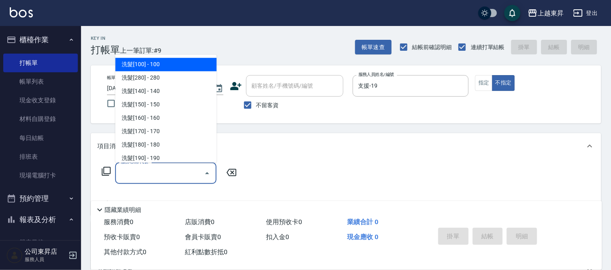
click at [172, 65] on span "洗髮[100] - 100" at bounding box center [165, 64] width 101 height 13
type input "洗髮[100](201)"
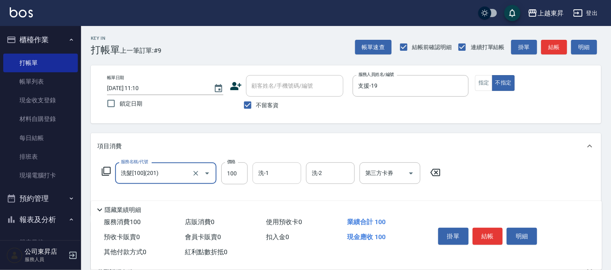
click at [284, 176] on input "洗-1" at bounding box center [276, 173] width 41 height 14
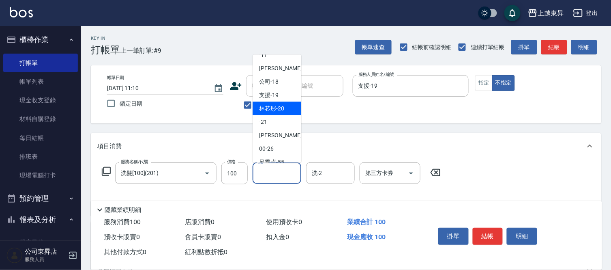
click at [275, 111] on span "林芯彤 -20" at bounding box center [271, 108] width 25 height 9
type input "林芯彤-20"
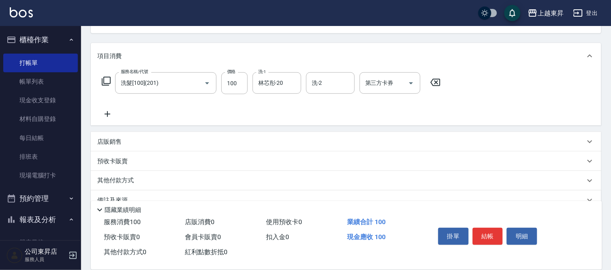
click at [112, 112] on icon at bounding box center [107, 114] width 20 height 10
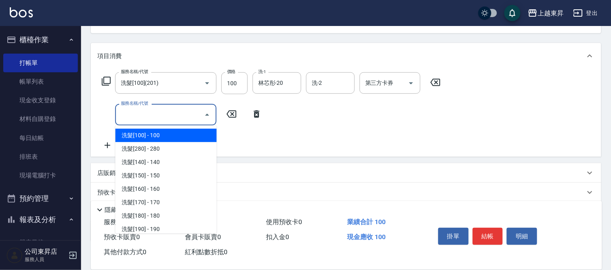
click at [127, 112] on input "服務名稱/代號" at bounding box center [160, 114] width 82 height 14
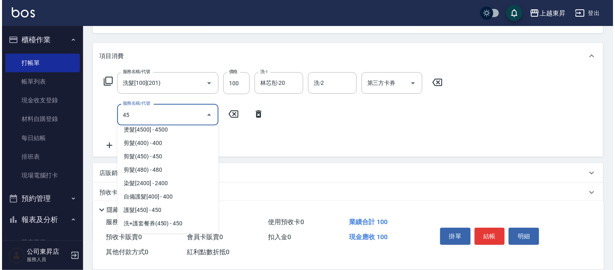
scroll to position [0, 0]
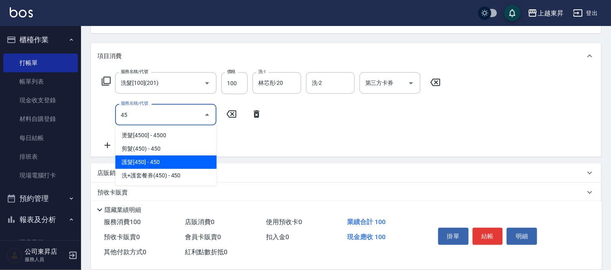
click at [137, 159] on span "護髮[450] - 450" at bounding box center [165, 161] width 101 height 13
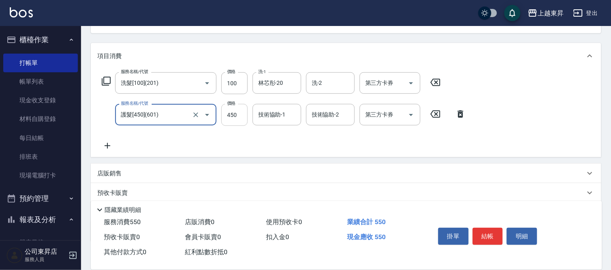
type input "護髮[450](601)"
click at [236, 120] on input "450" at bounding box center [234, 115] width 26 height 22
type input "799"
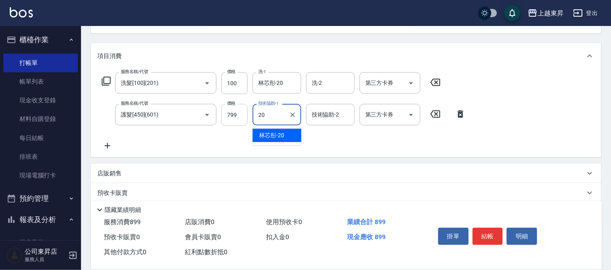
type input "林芯彤-20"
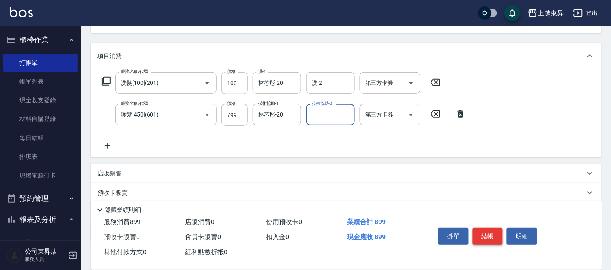
click at [489, 234] on button "結帳" at bounding box center [488, 236] width 30 height 17
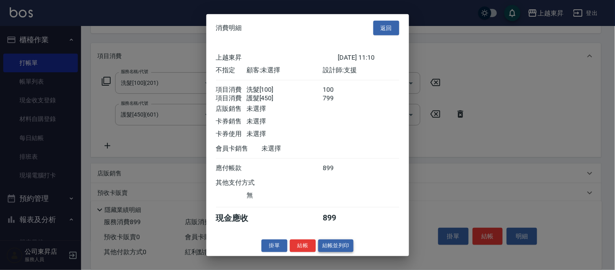
click at [335, 245] on button "結帳並列印" at bounding box center [335, 245] width 35 height 13
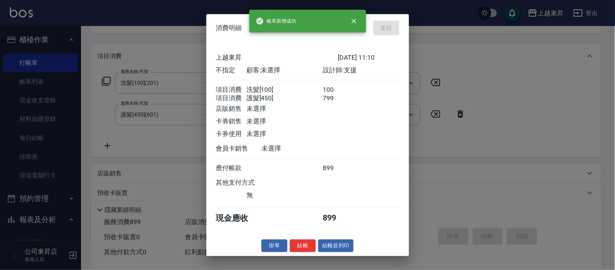
type input "[DATE] 11:11"
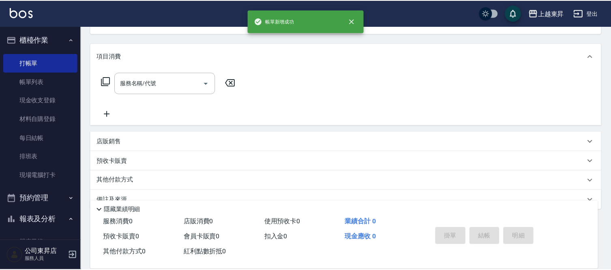
scroll to position [79, 0]
